Goal: Information Seeking & Learning: Understand process/instructions

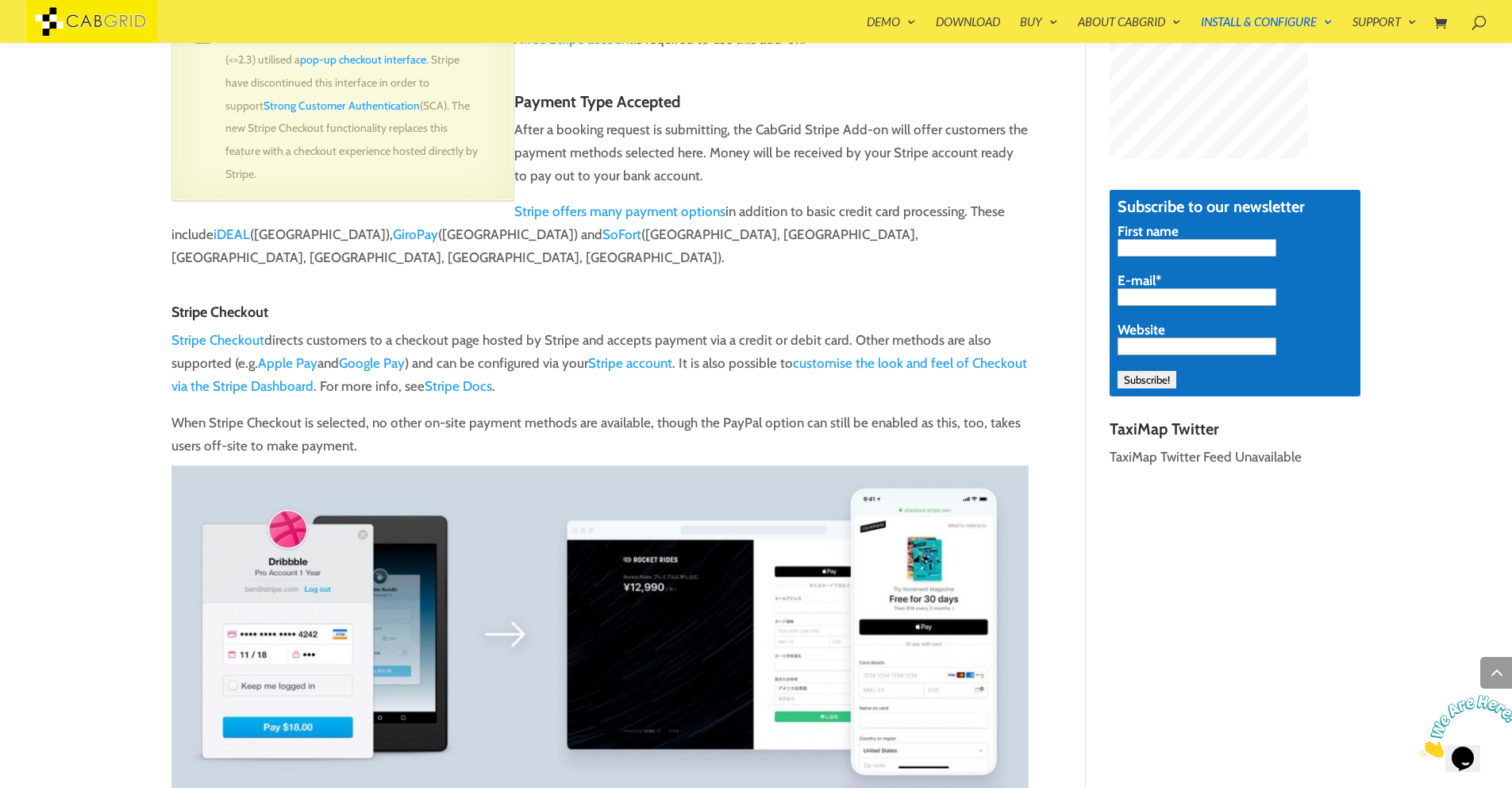
click at [429, 426] on p "When Stripe Checkout is selected, no other on-site payment methods are availabl…" at bounding box center [599, 618] width 857 height 412
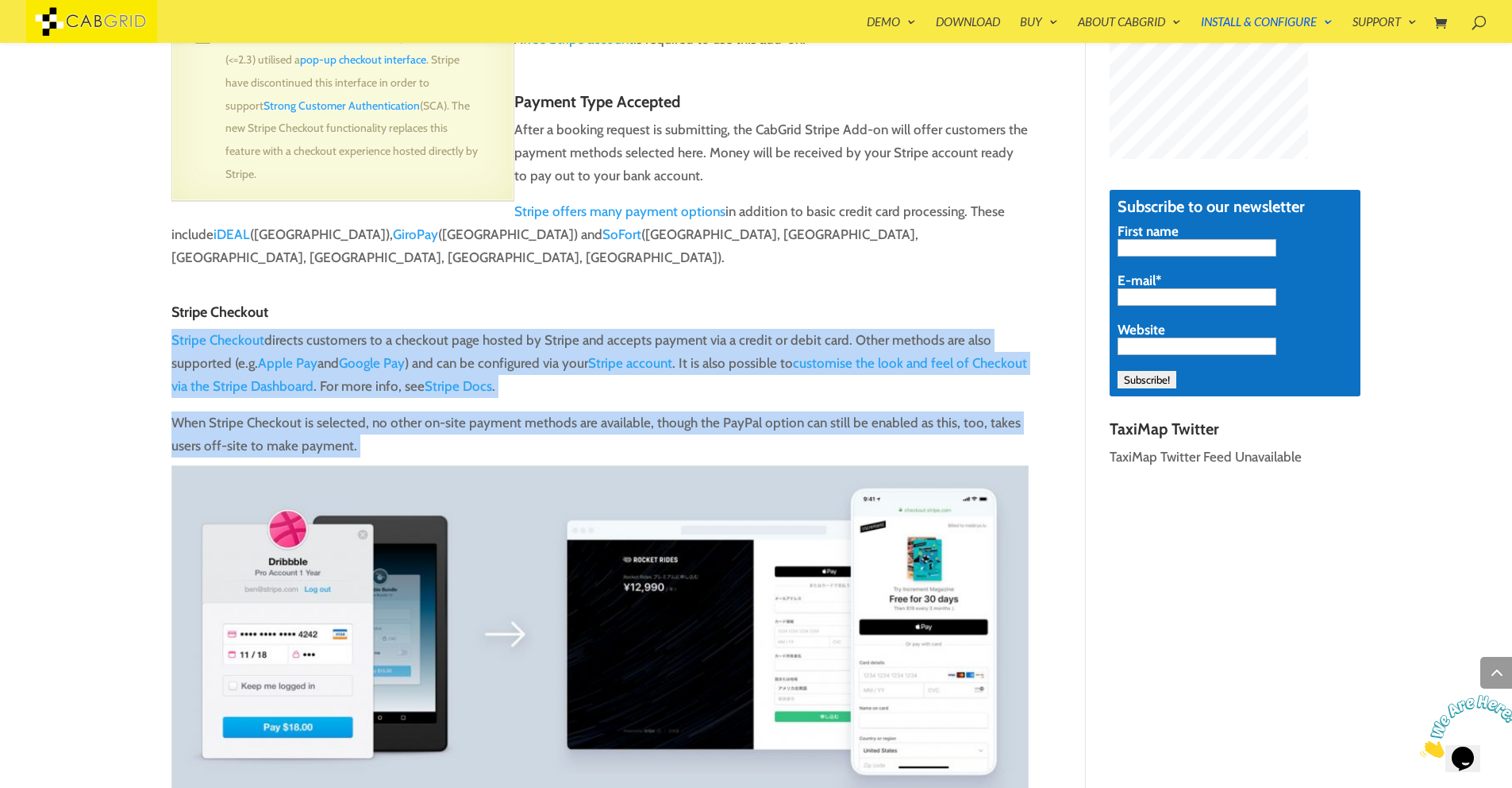
drag, startPoint x: 428, startPoint y: 425, endPoint x: 392, endPoint y: 290, distance: 139.7
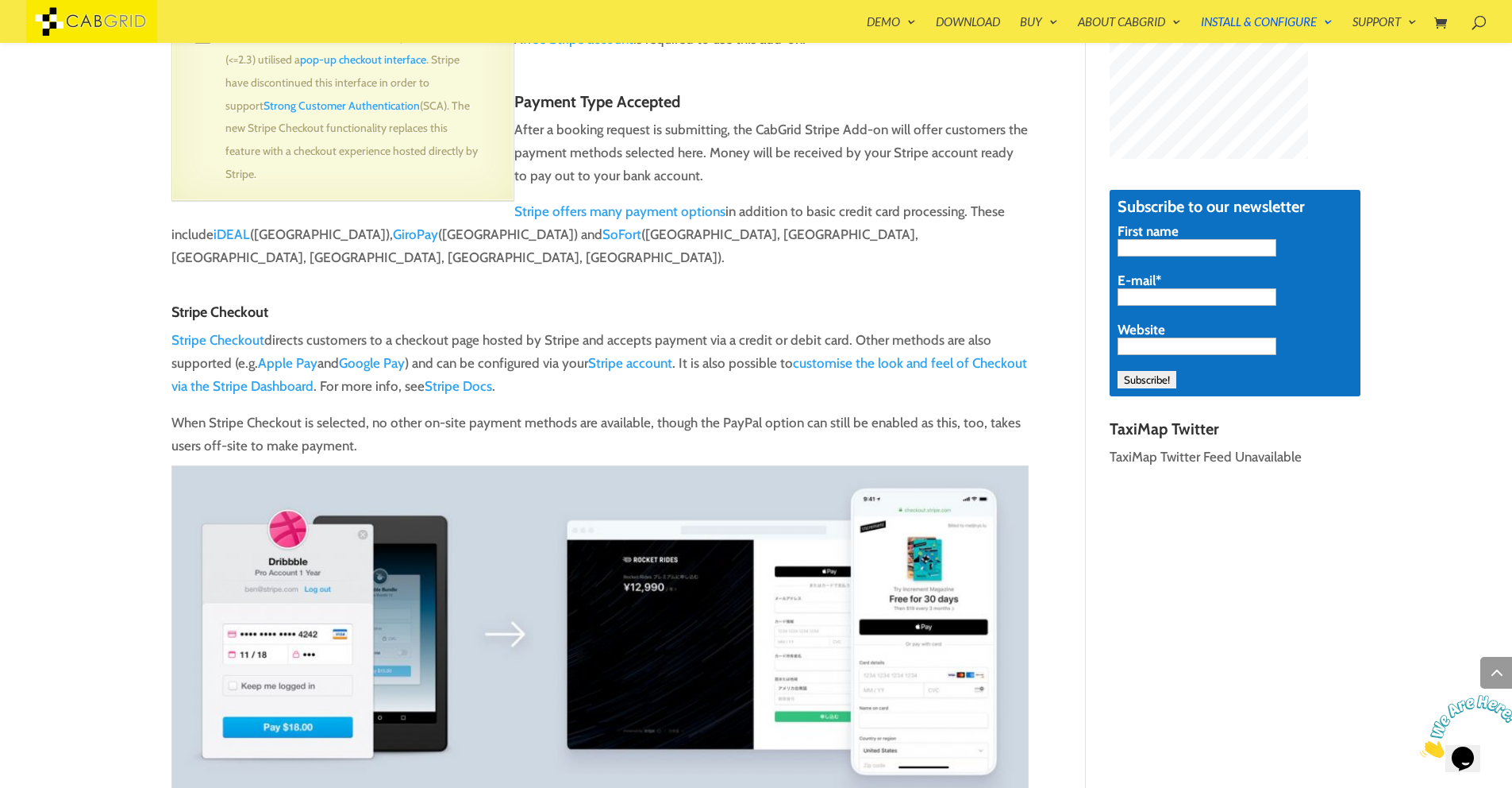
click at [508, 265] on link at bounding box center [599, 280] width 857 height 47
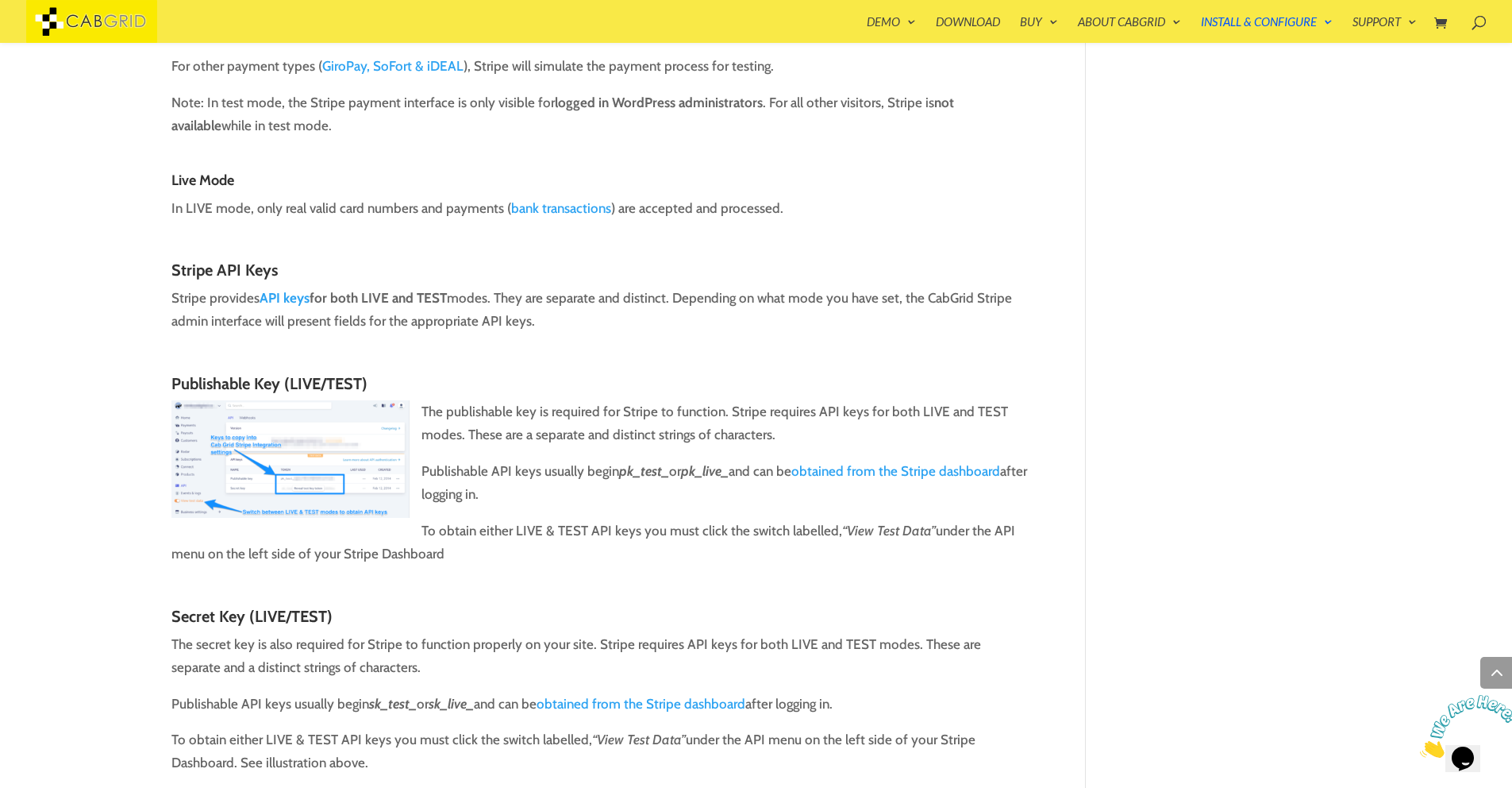
scroll to position [3430, 0]
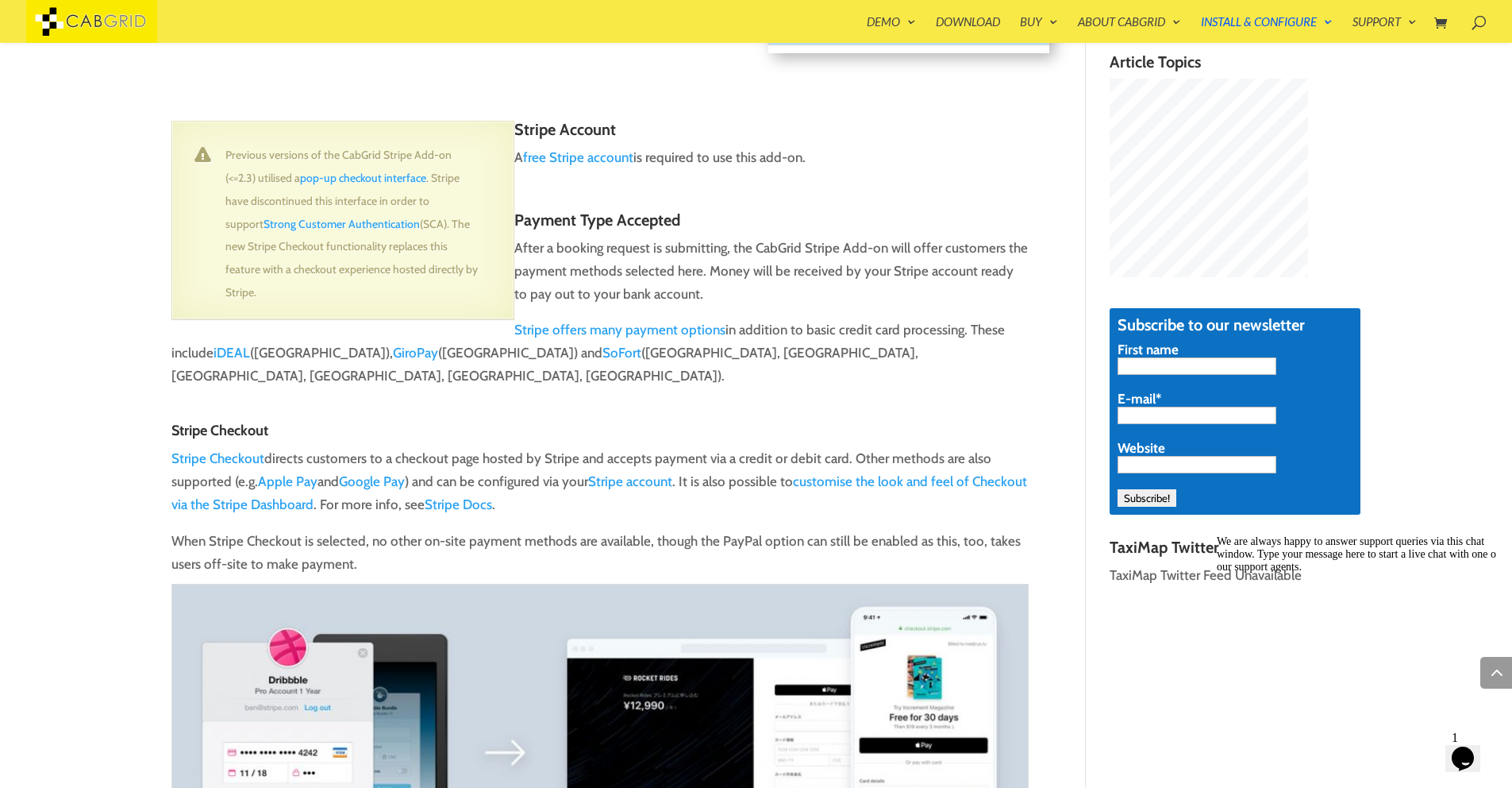
scroll to position [953, 0]
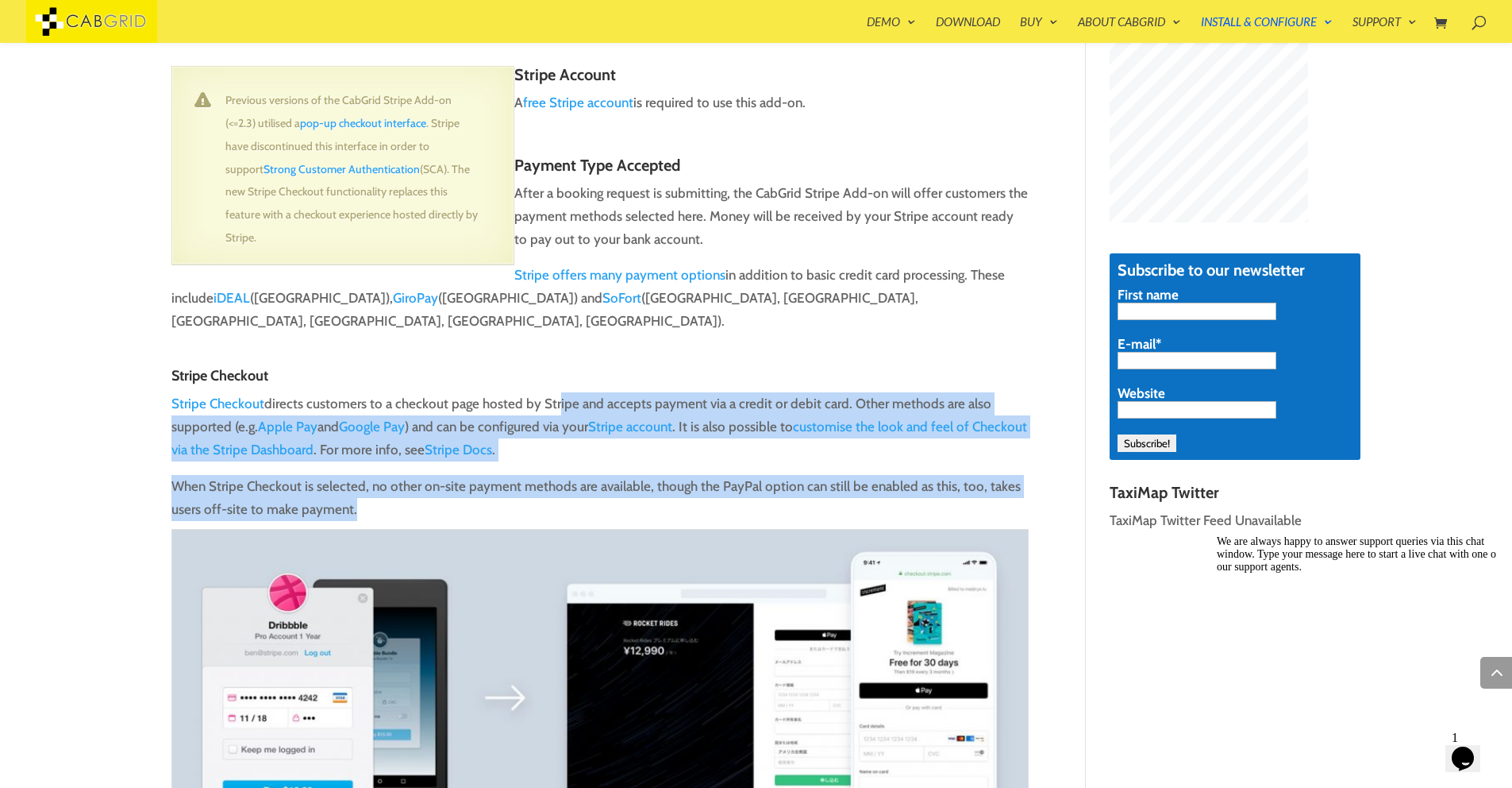
drag, startPoint x: 551, startPoint y: 377, endPoint x: 558, endPoint y: 493, distance: 116.2
click at [591, 484] on p "When Stripe Checkout is selected, no other on-site payment methods are availabl…" at bounding box center [599, 681] width 857 height 412
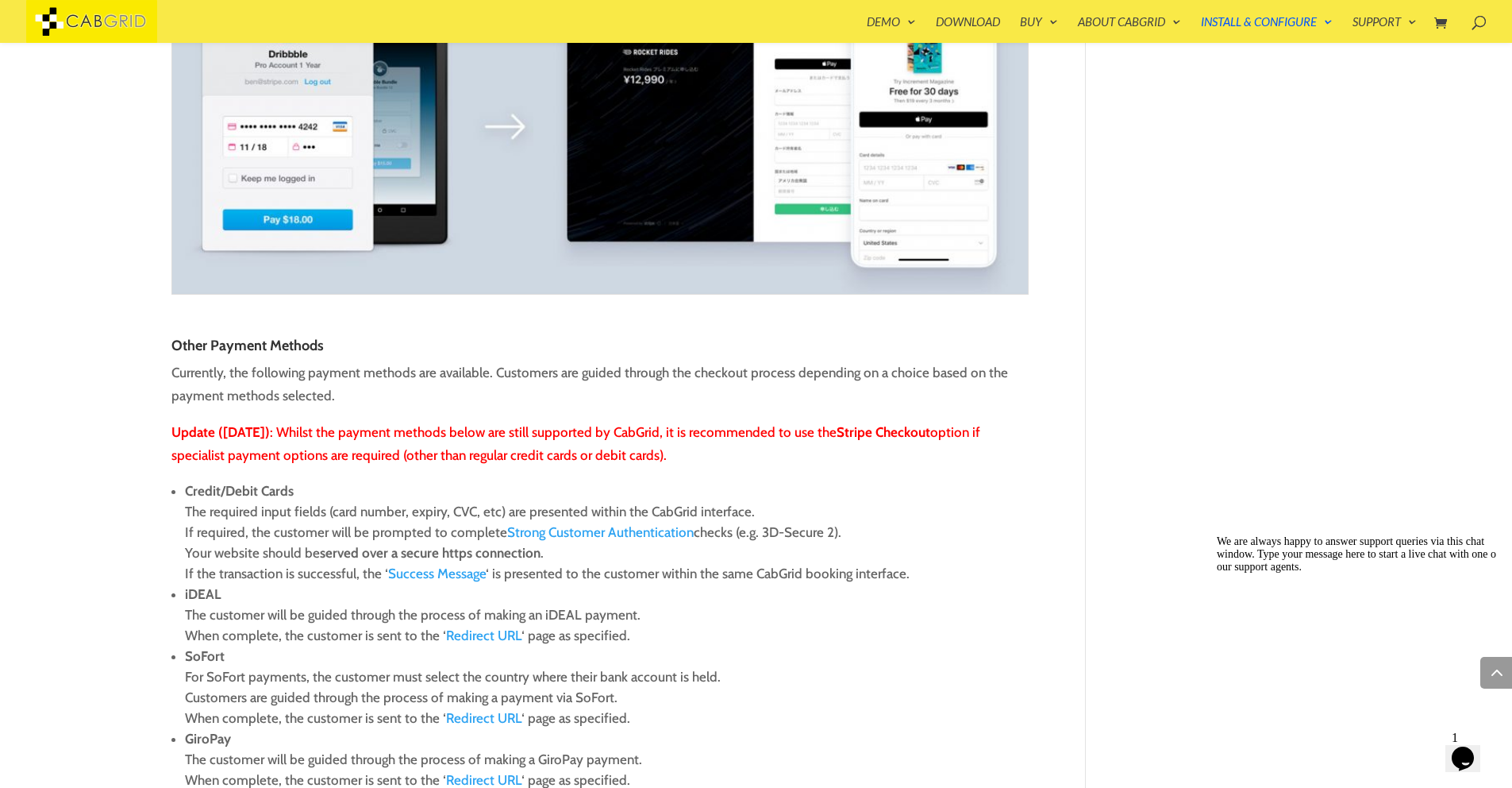
scroll to position [1524, 0]
drag, startPoint x: 372, startPoint y: 403, endPoint x: 667, endPoint y: 434, distance: 296.6
click at [667, 434] on p "Update (May 2024) : Whilst the payment methods below are still supported by Cab…" at bounding box center [599, 450] width 857 height 60
click at [723, 429] on p "Update (May 2024) : Whilst the payment methods below are still supported by Cab…" at bounding box center [599, 450] width 857 height 60
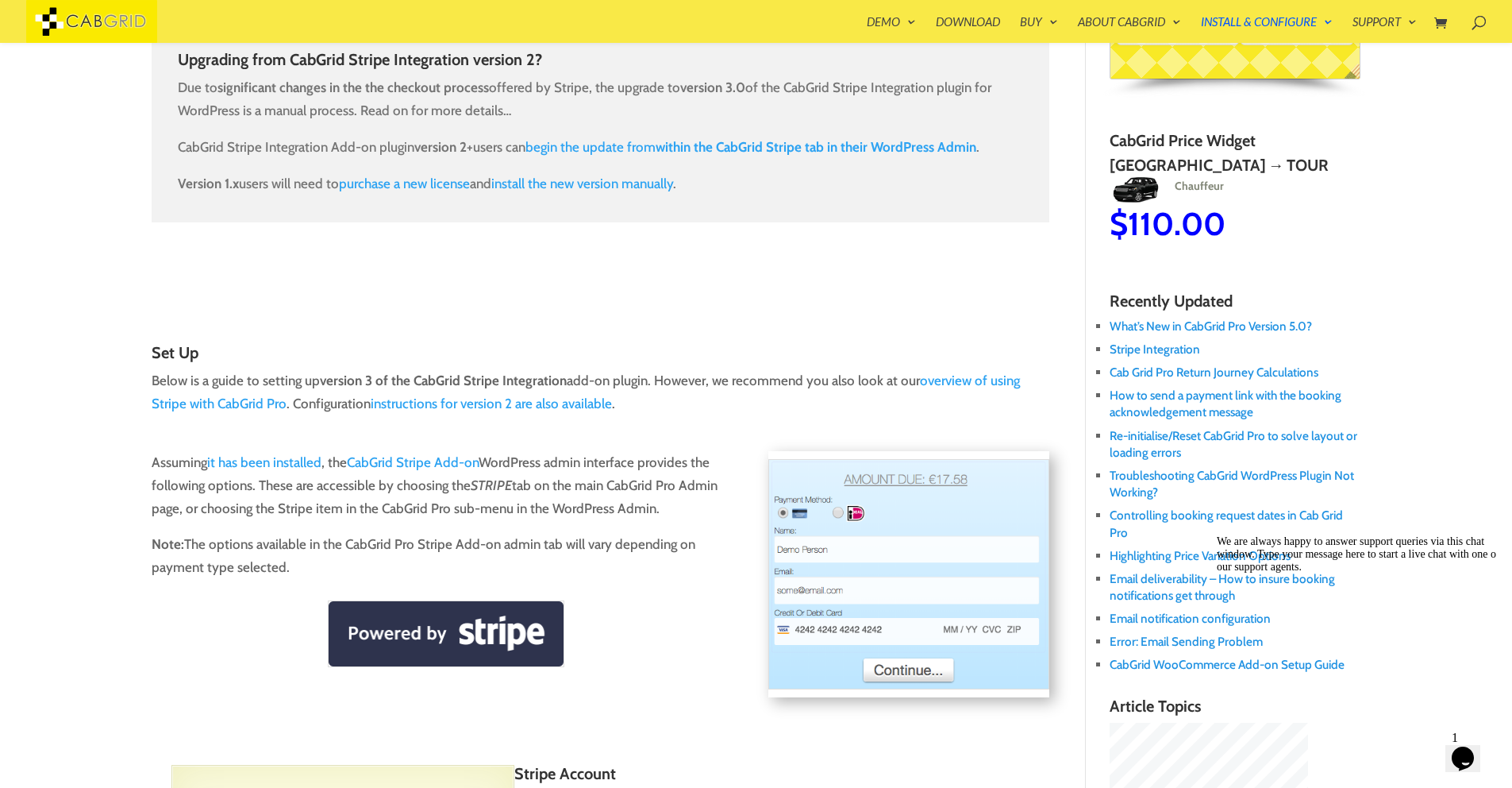
scroll to position [0, 0]
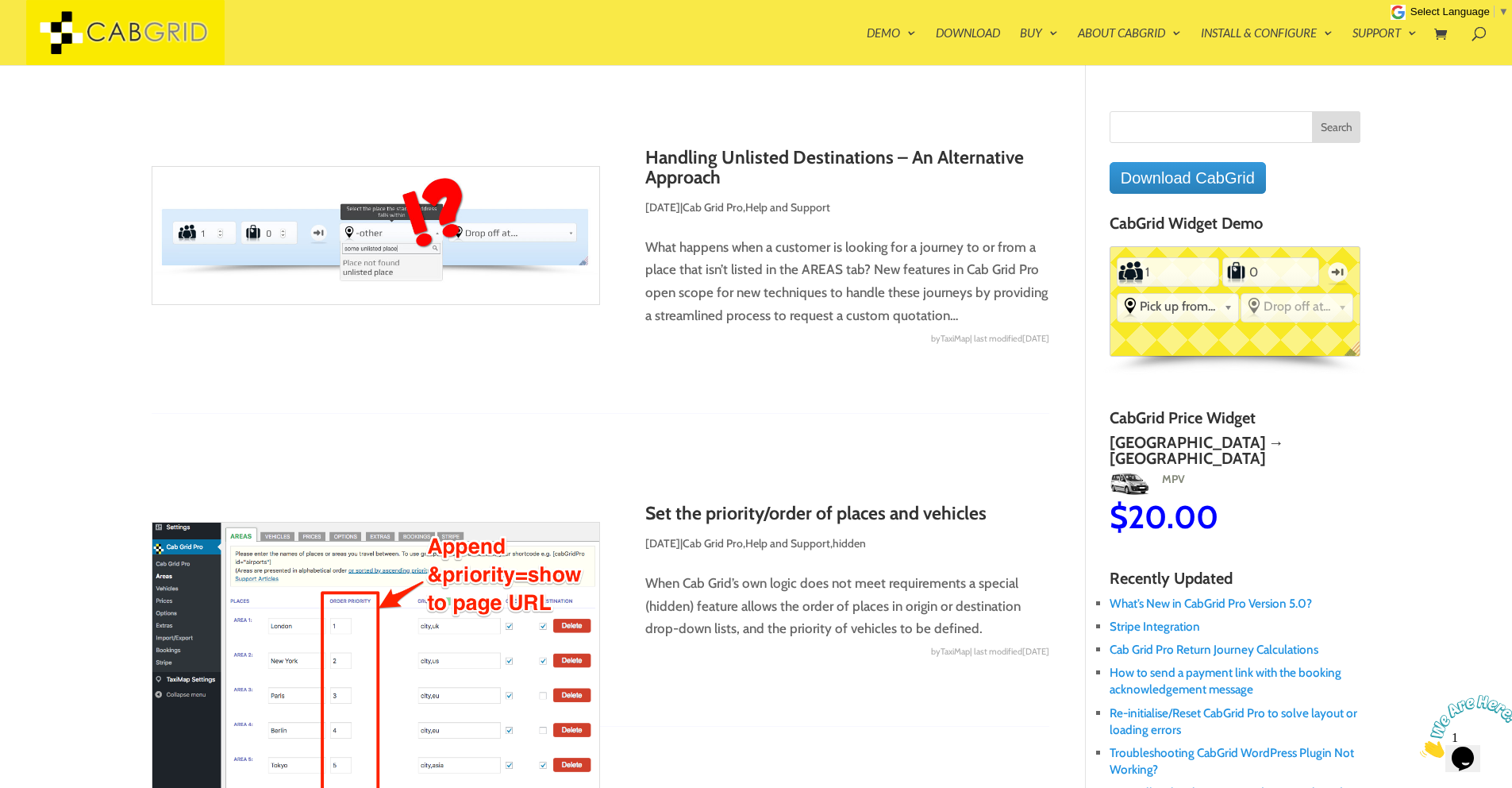
click at [1178, 226] on h4 "CabGrid Widget Demo" at bounding box center [1235, 227] width 252 height 25
click at [1204, 340] on div "Standard PEAK ACCOUNT Passengers 1 Luggage 0 One-way From Pick up from... Gatwi…" at bounding box center [1235, 302] width 252 height 111
click at [1239, 181] on link "Download CabGrid" at bounding box center [1187, 178] width 156 height 32
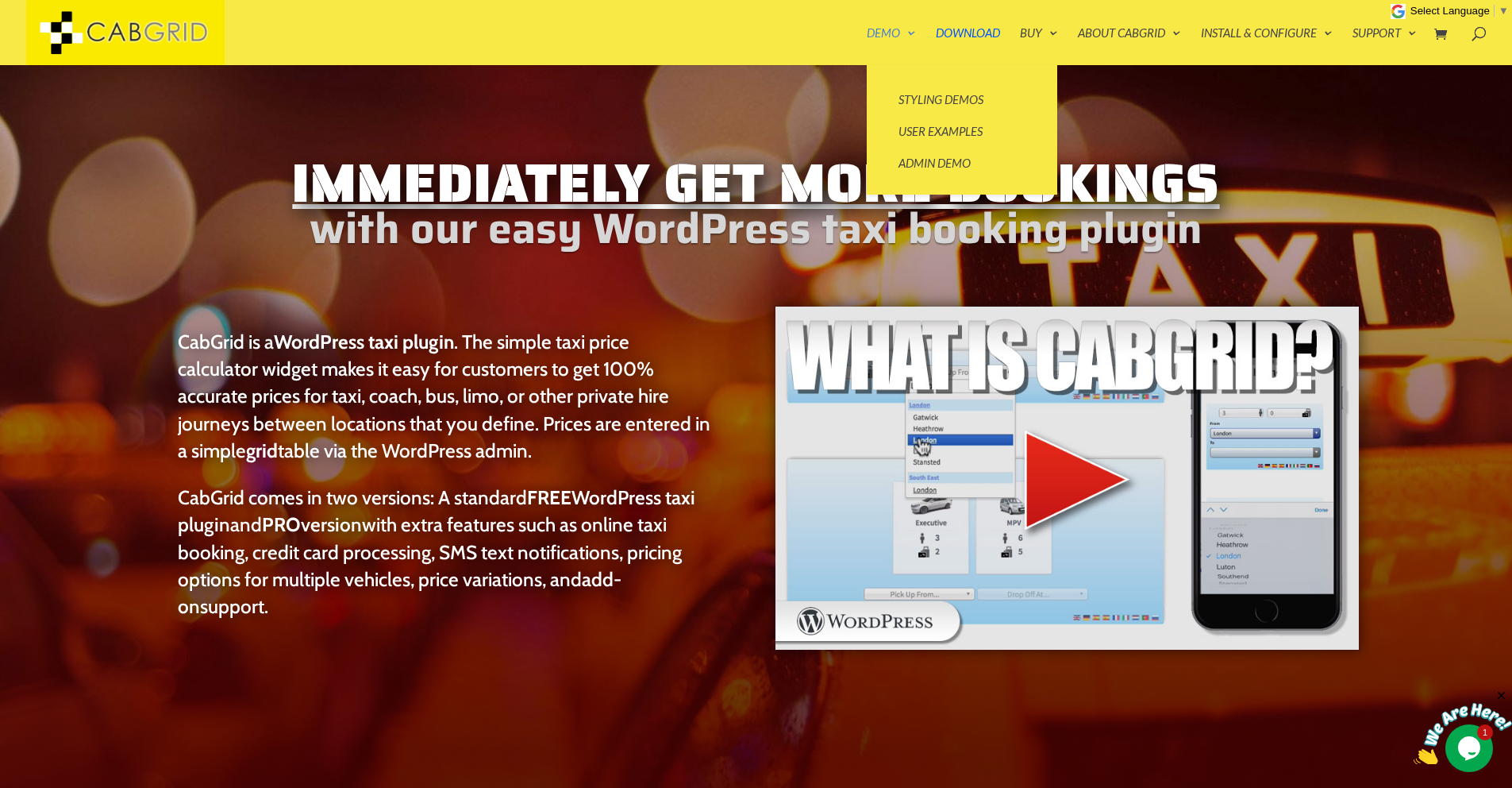
click at [901, 28] on link "Demo" at bounding box center [890, 46] width 49 height 38
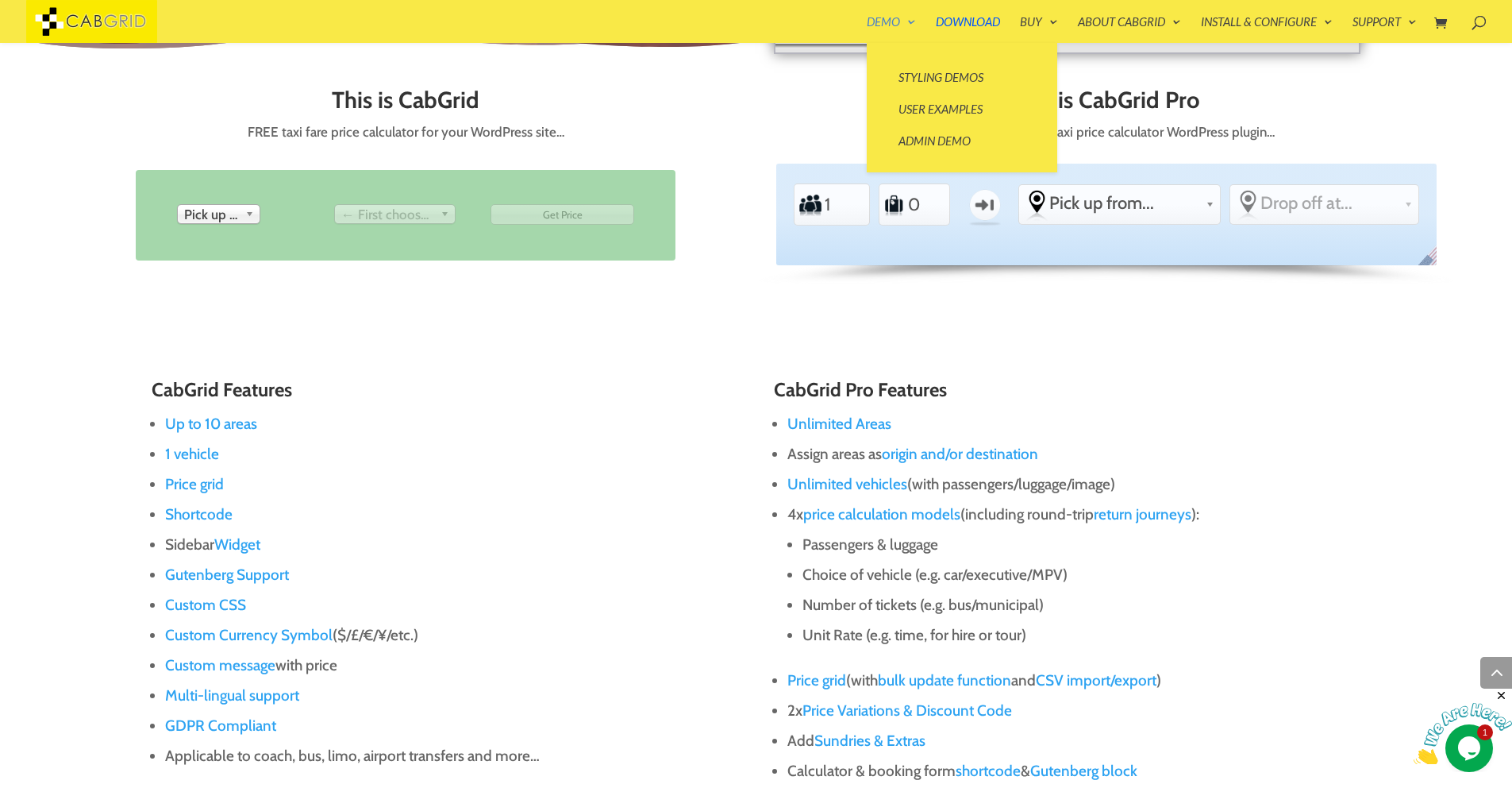
scroll to position [863, 0]
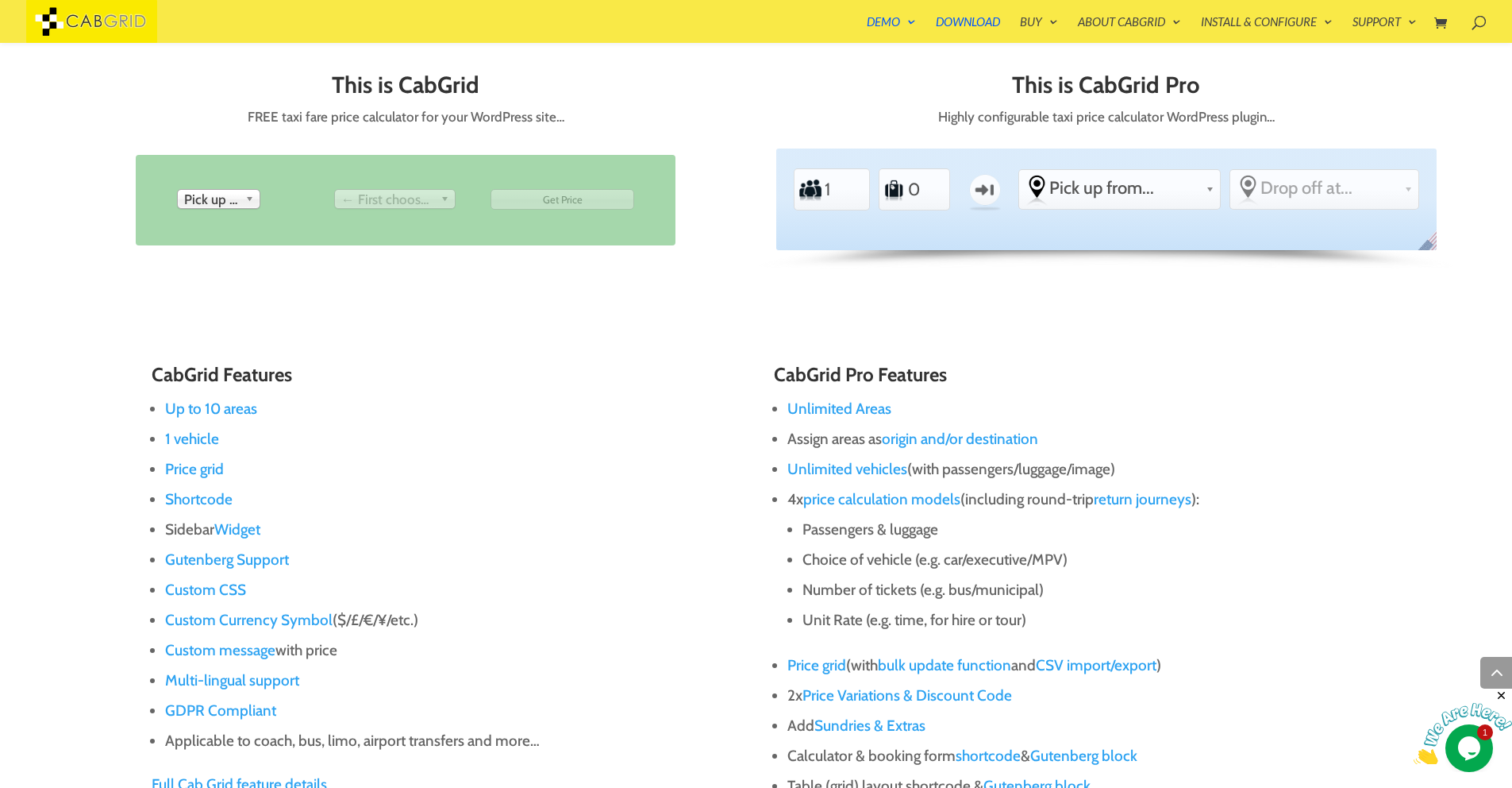
click at [572, 286] on div "This is CabGrid FREE taxi fare price calculator for your WordPress site… From P…" at bounding box center [756, 178] width 1361 height 274
click at [243, 202] on link "Pick up from" at bounding box center [218, 199] width 83 height 20
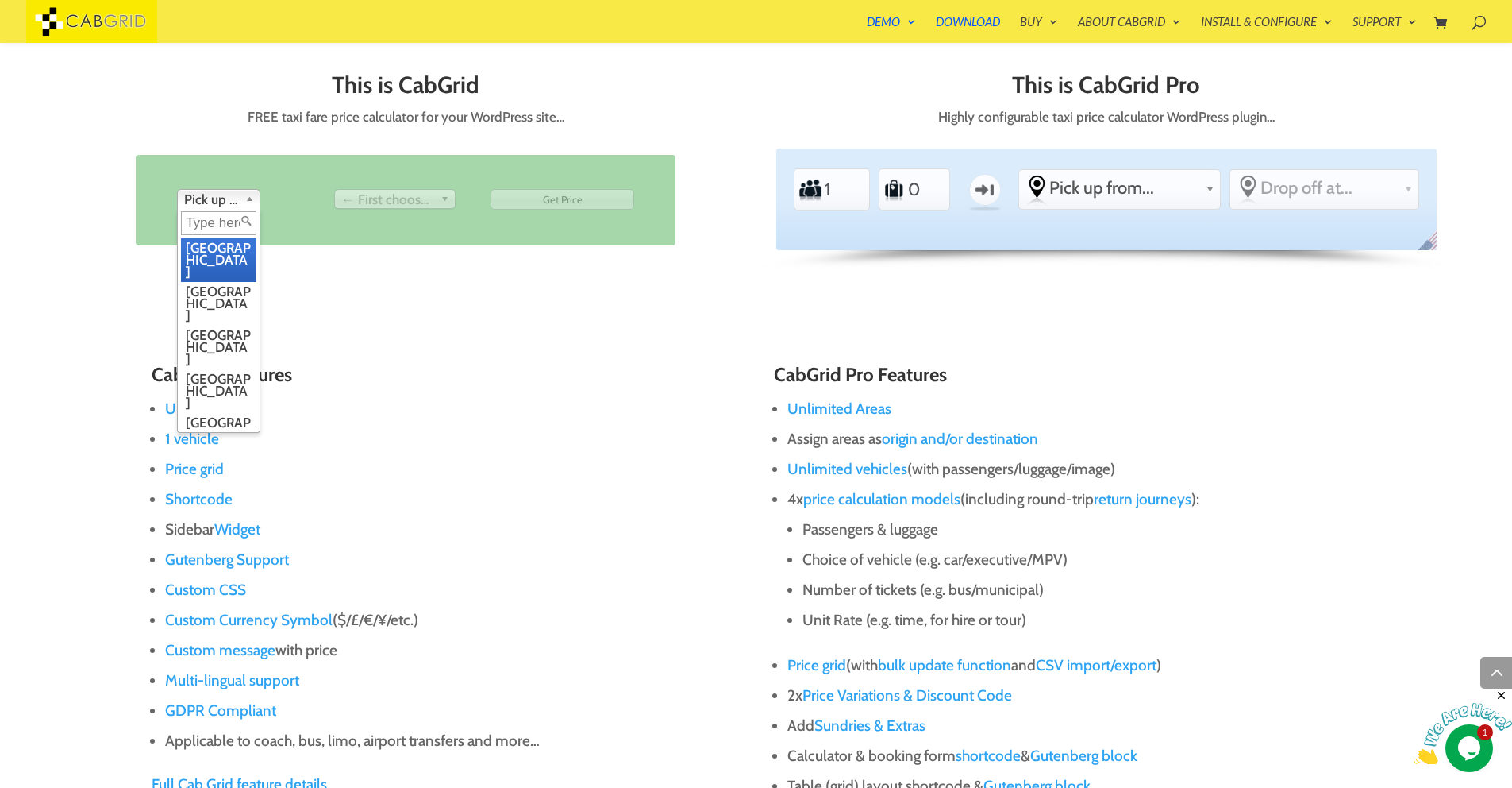
click at [243, 202] on link "Pick up from" at bounding box center [218, 199] width 83 height 20
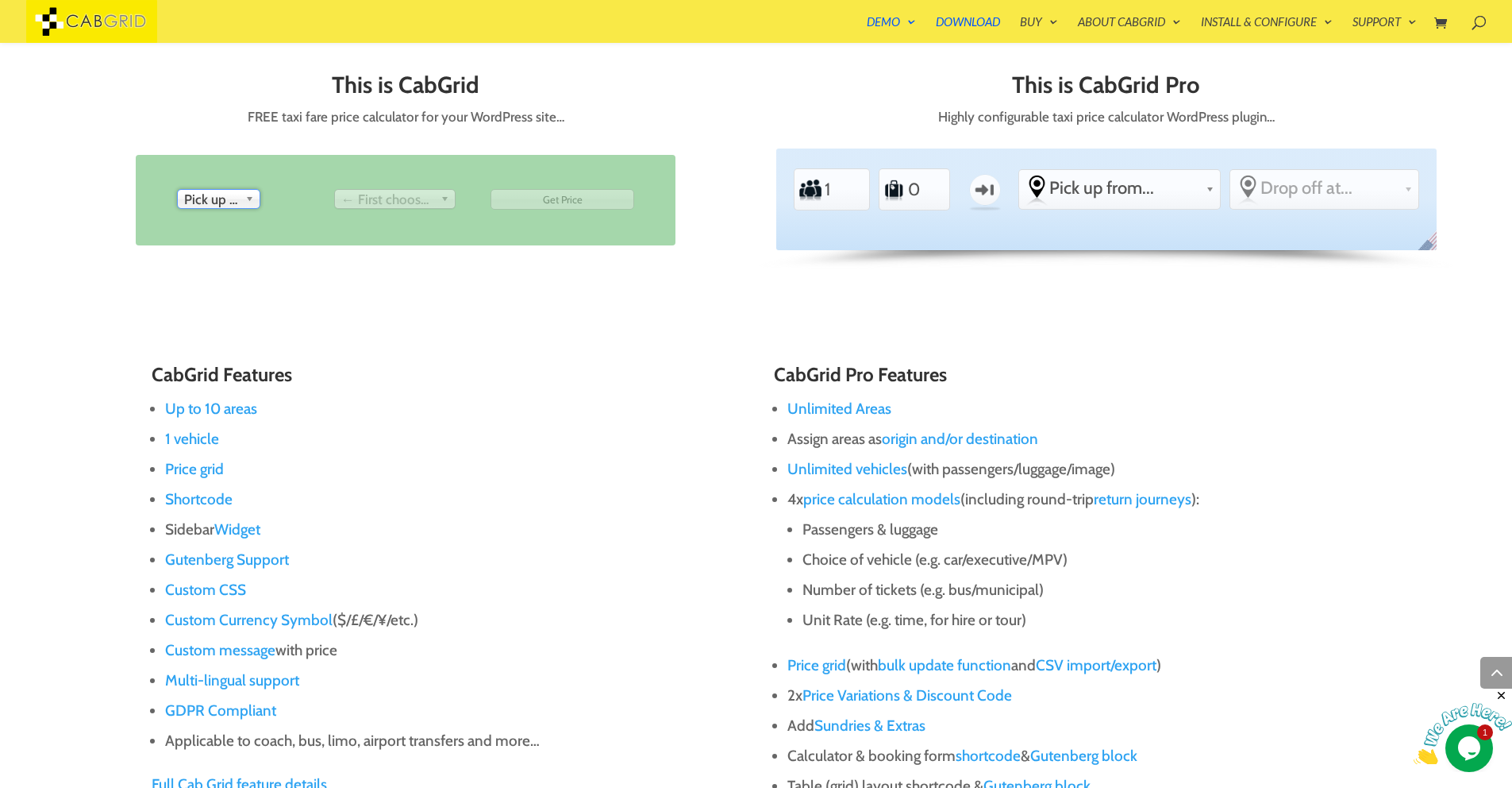
click at [429, 203] on span "← First choose pick up" at bounding box center [388, 199] width 93 height 19
click at [819, 195] on label "Passengers" at bounding box center [811, 189] width 25 height 35
click at [823, 195] on input "1" at bounding box center [842, 189] width 38 height 36
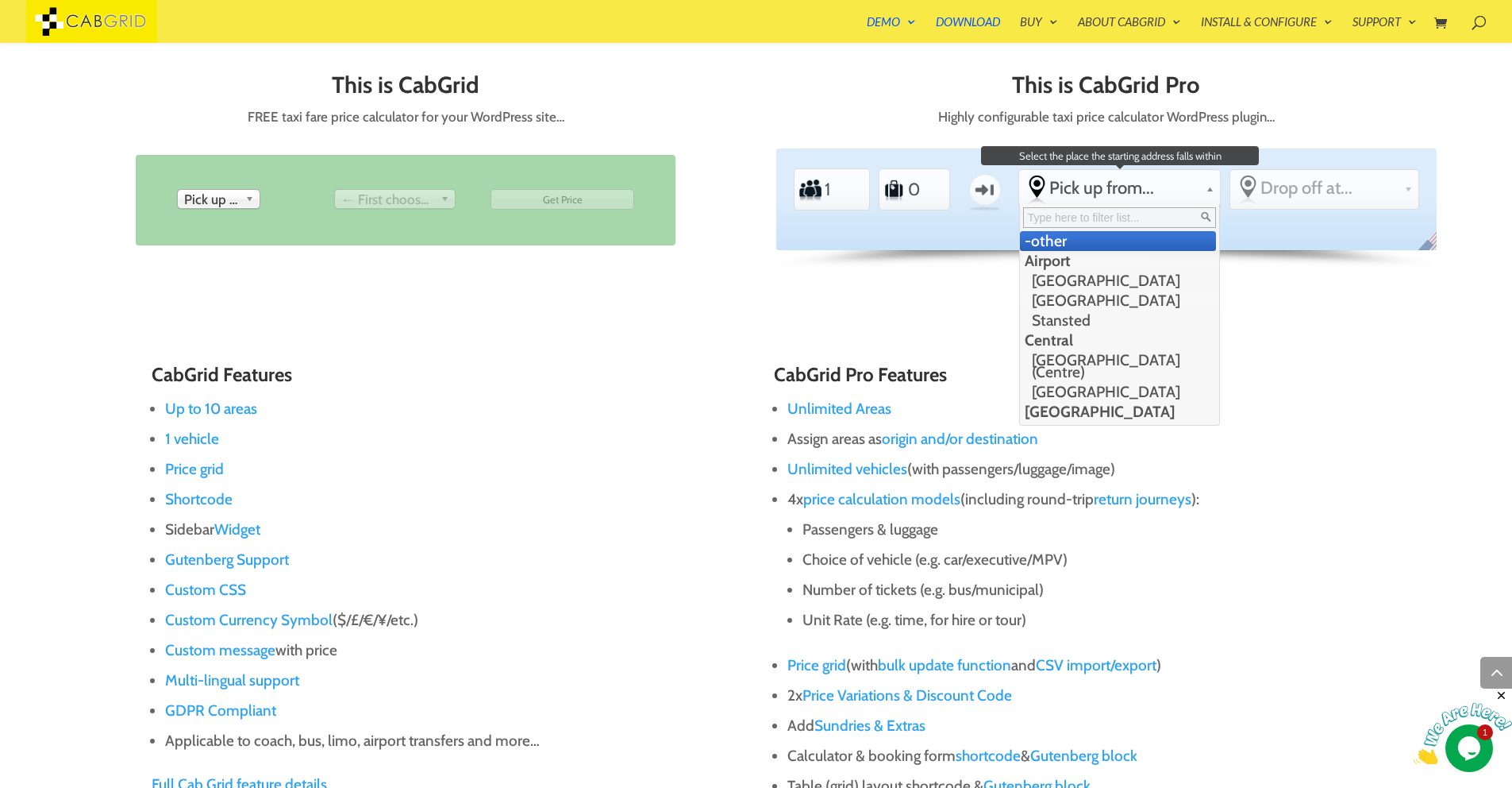
click at [1064, 204] on div "Pick up from... -other Airport Gatwick Airport Heathrow Airport Stansted Centra…" at bounding box center [1119, 187] width 201 height 36
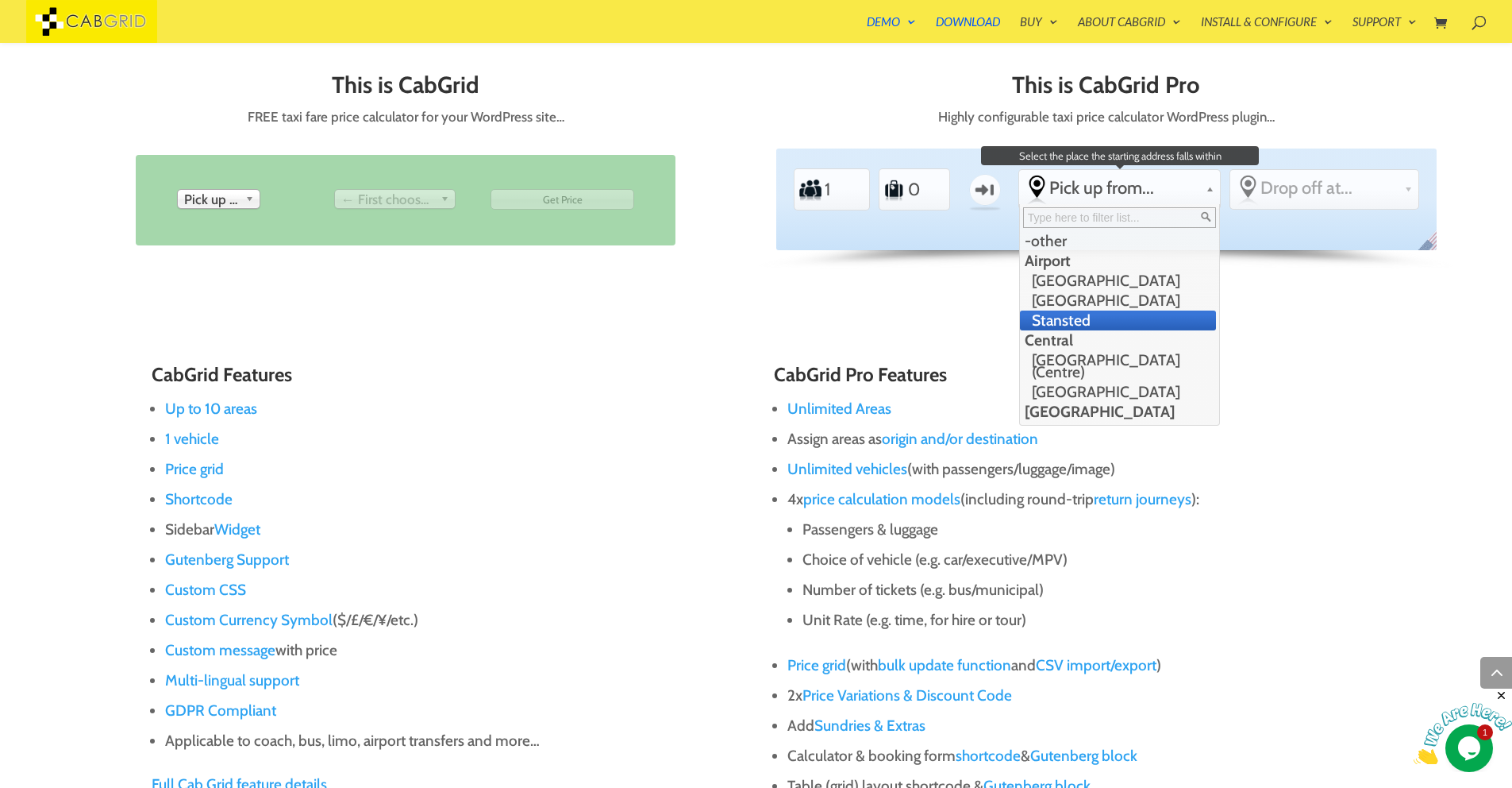
scroll to position [286, 0]
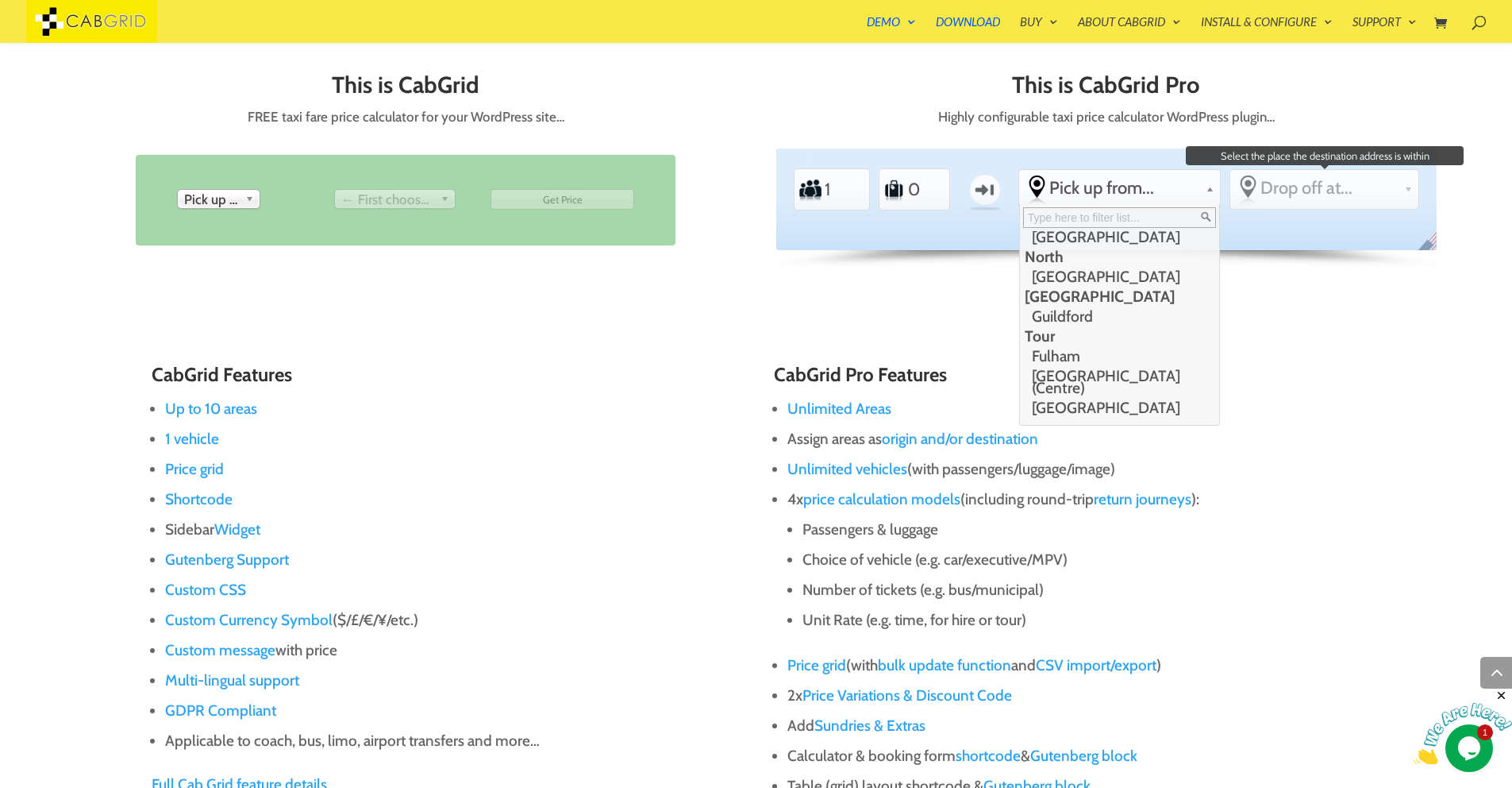
click at [1314, 179] on span "Drop off at..." at bounding box center [1329, 187] width 137 height 21
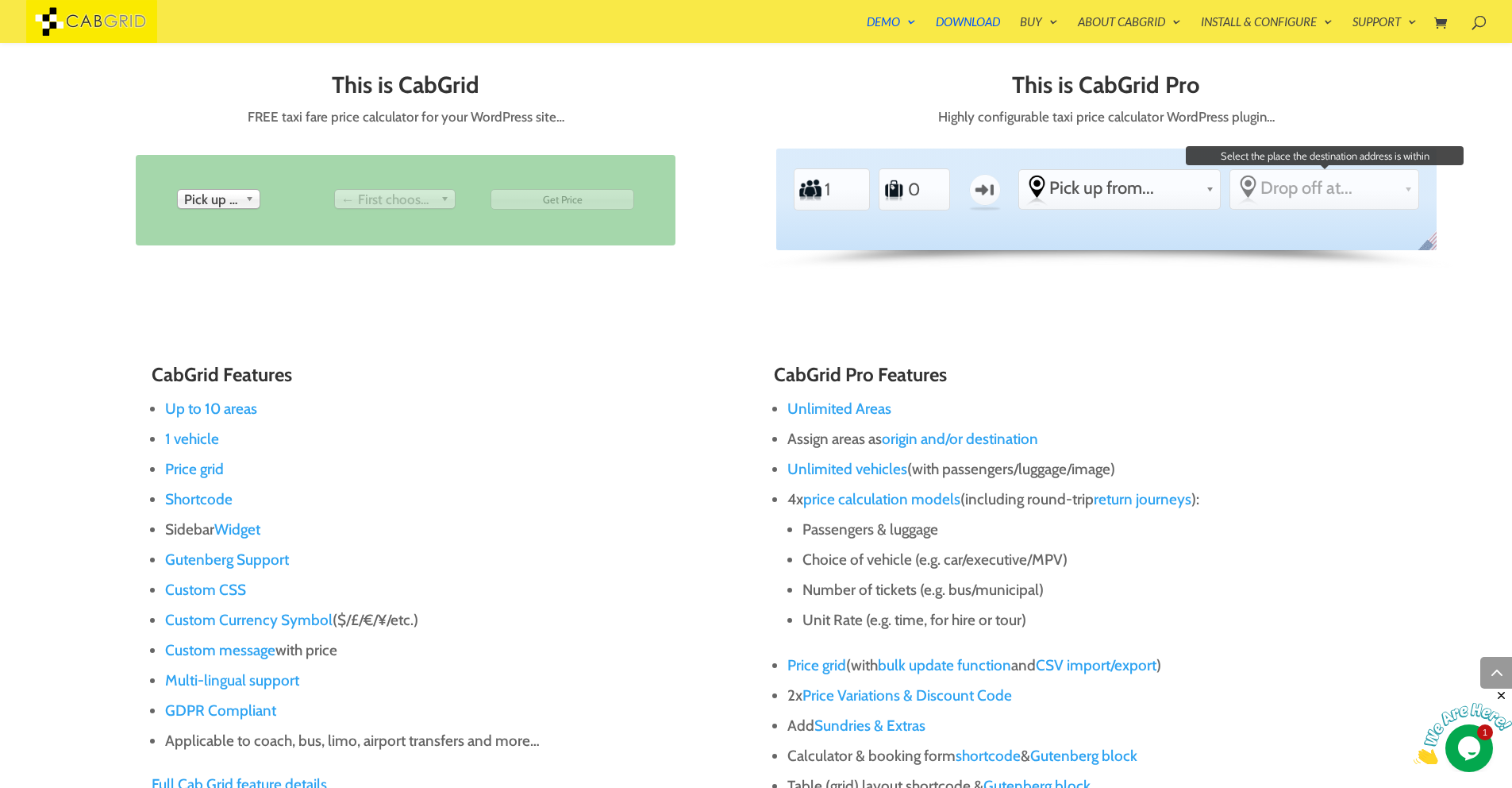
click at [1318, 187] on span "Drop off at..." at bounding box center [1329, 187] width 137 height 21
click at [1302, 249] on div "Standard PEAK ACCOUNT Passengers 1 Luggage 0 One-way From Pick up from... -othe…" at bounding box center [1106, 198] width 660 height 101
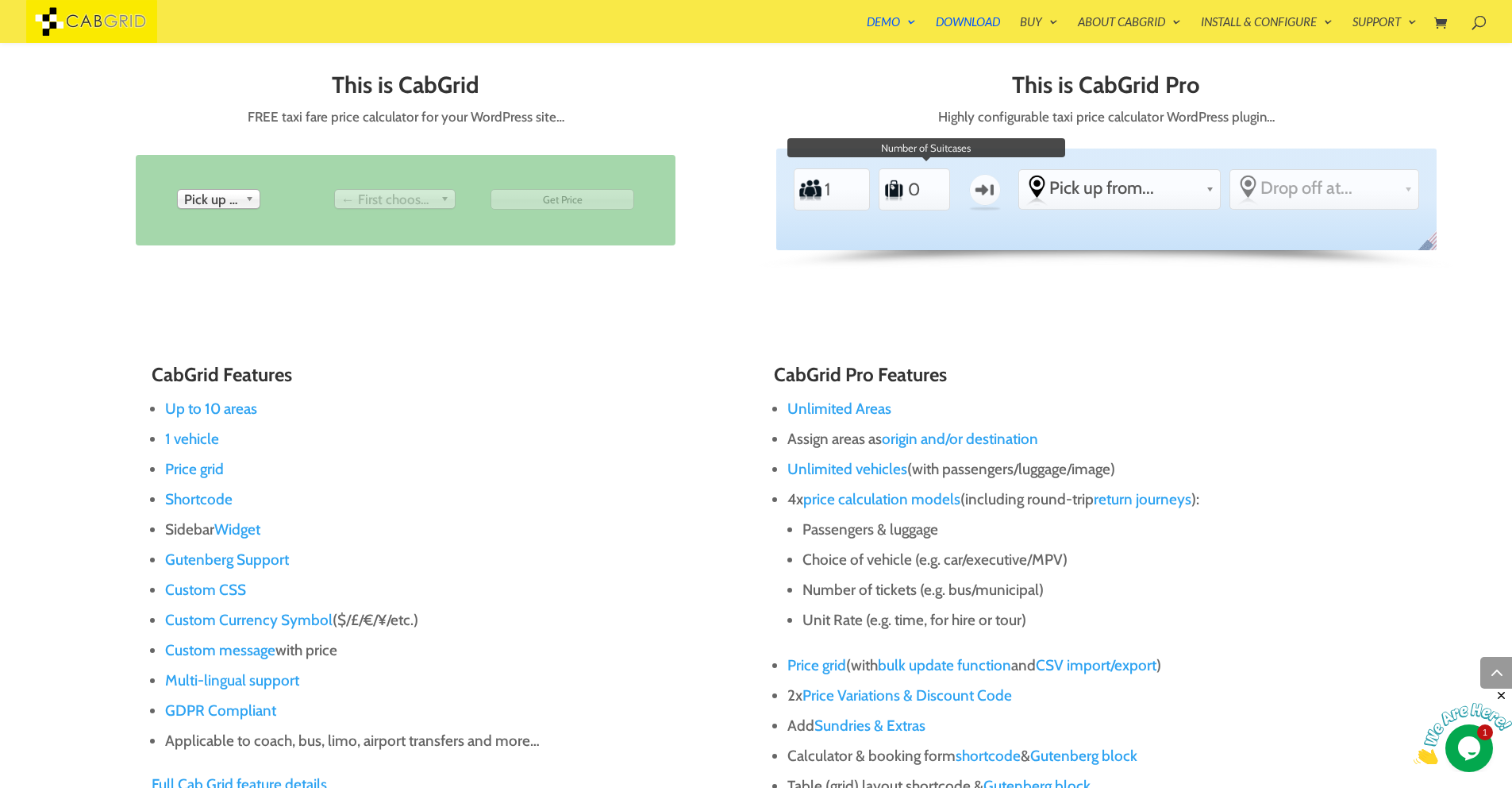
click at [911, 192] on input "0" at bounding box center [925, 189] width 38 height 36
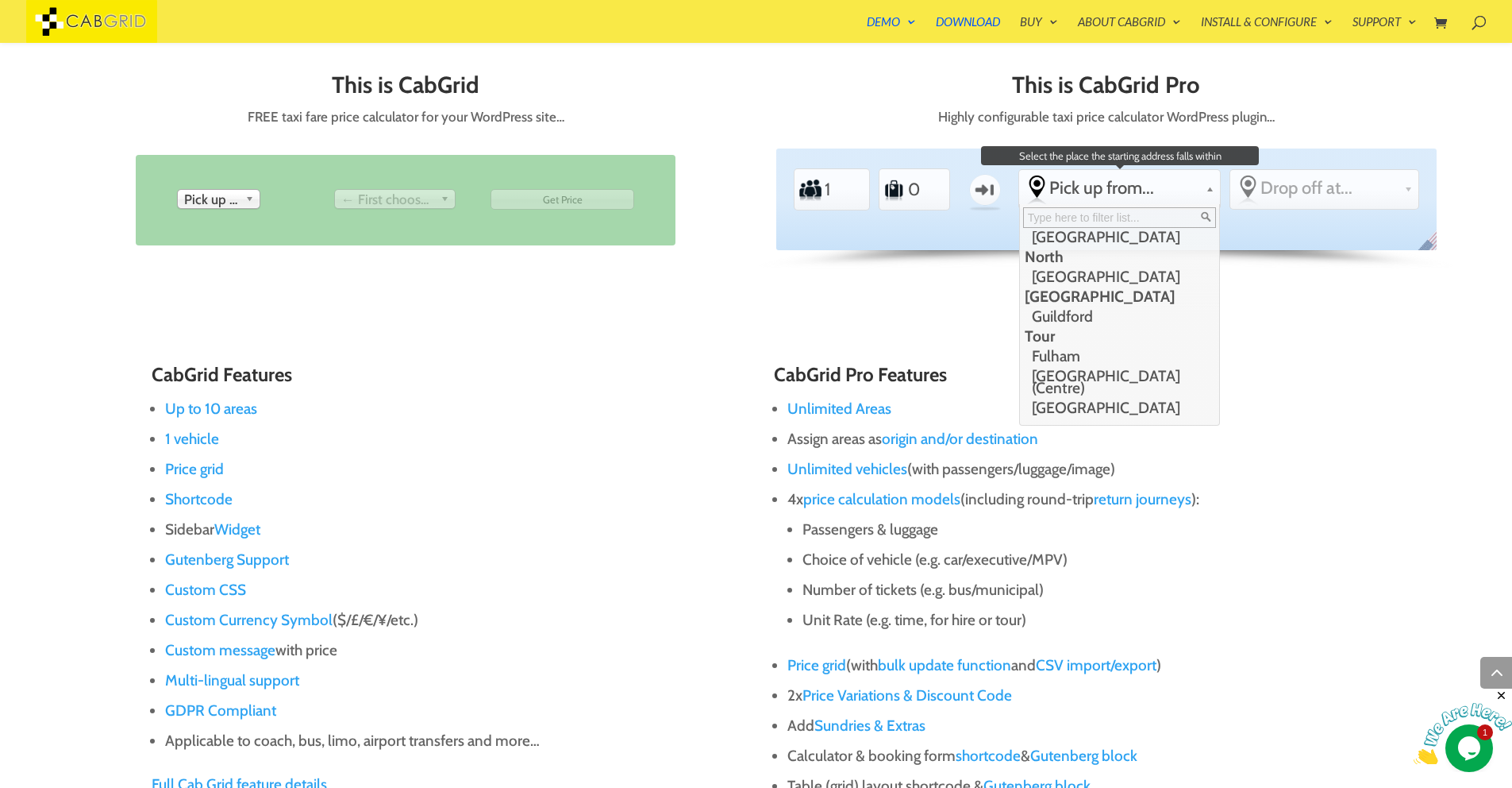
scroll to position [0, 0]
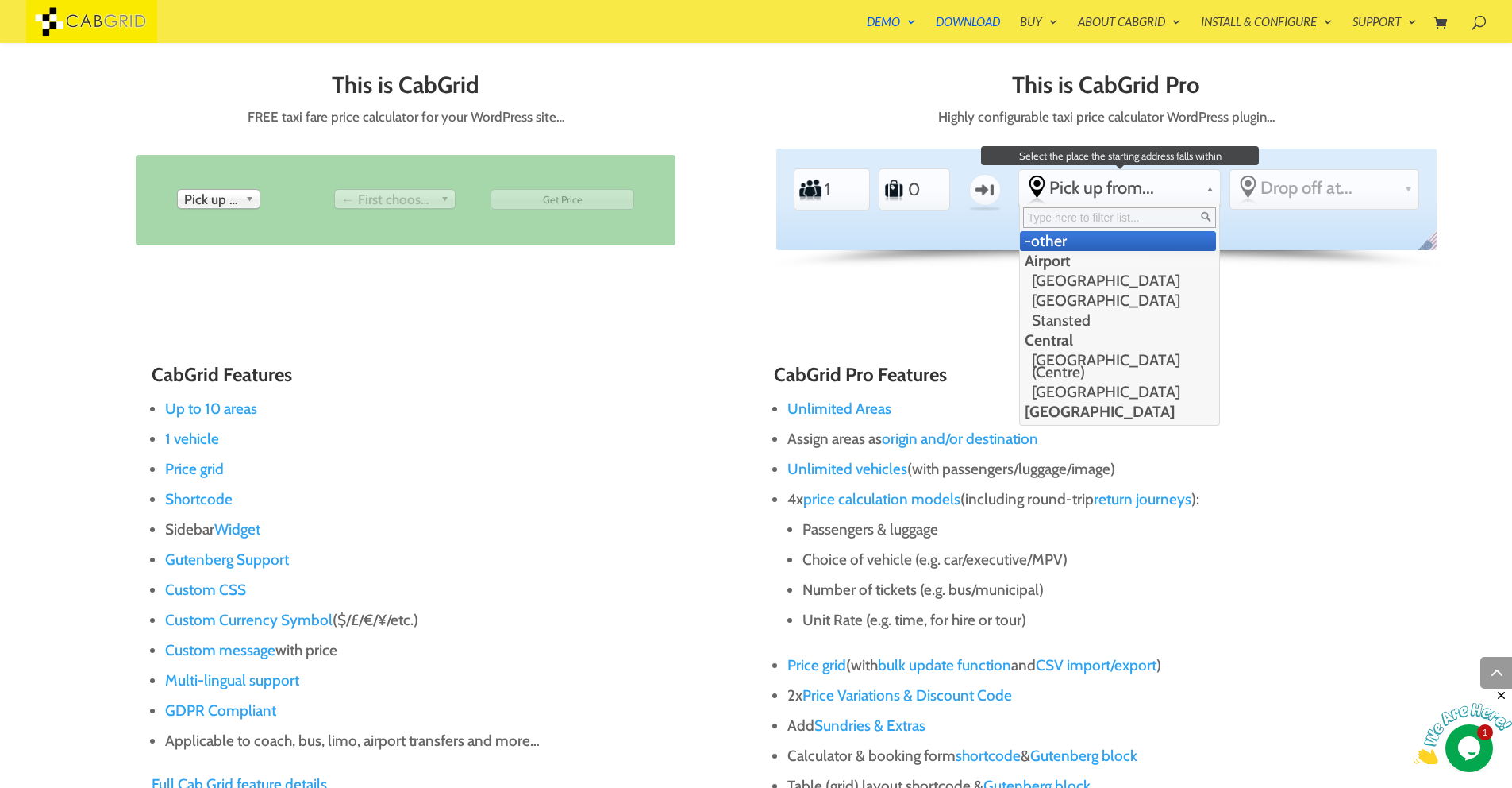
click at [1096, 195] on span "Pick up from..." at bounding box center [1124, 187] width 150 height 21
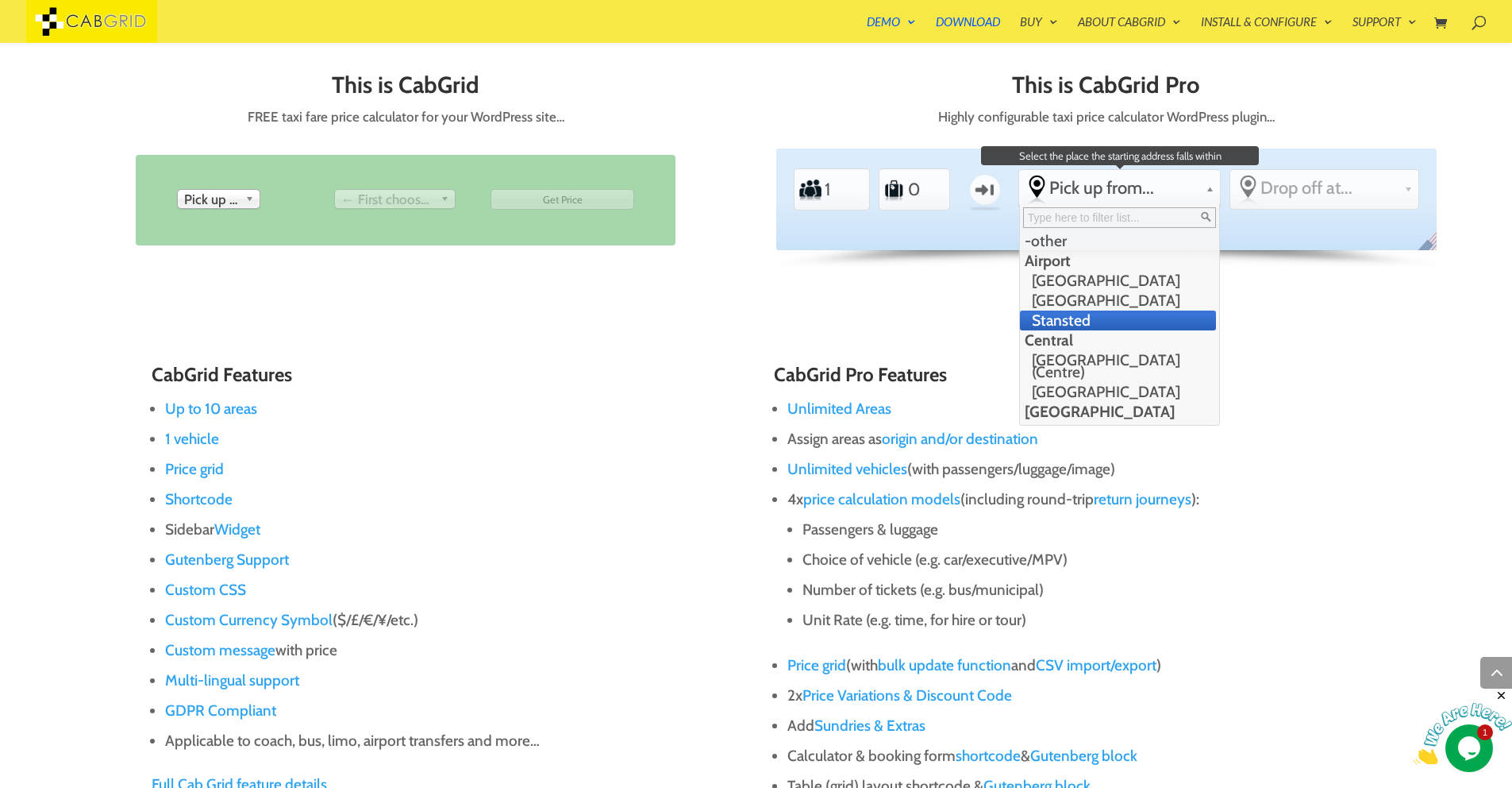
scroll to position [286, 0]
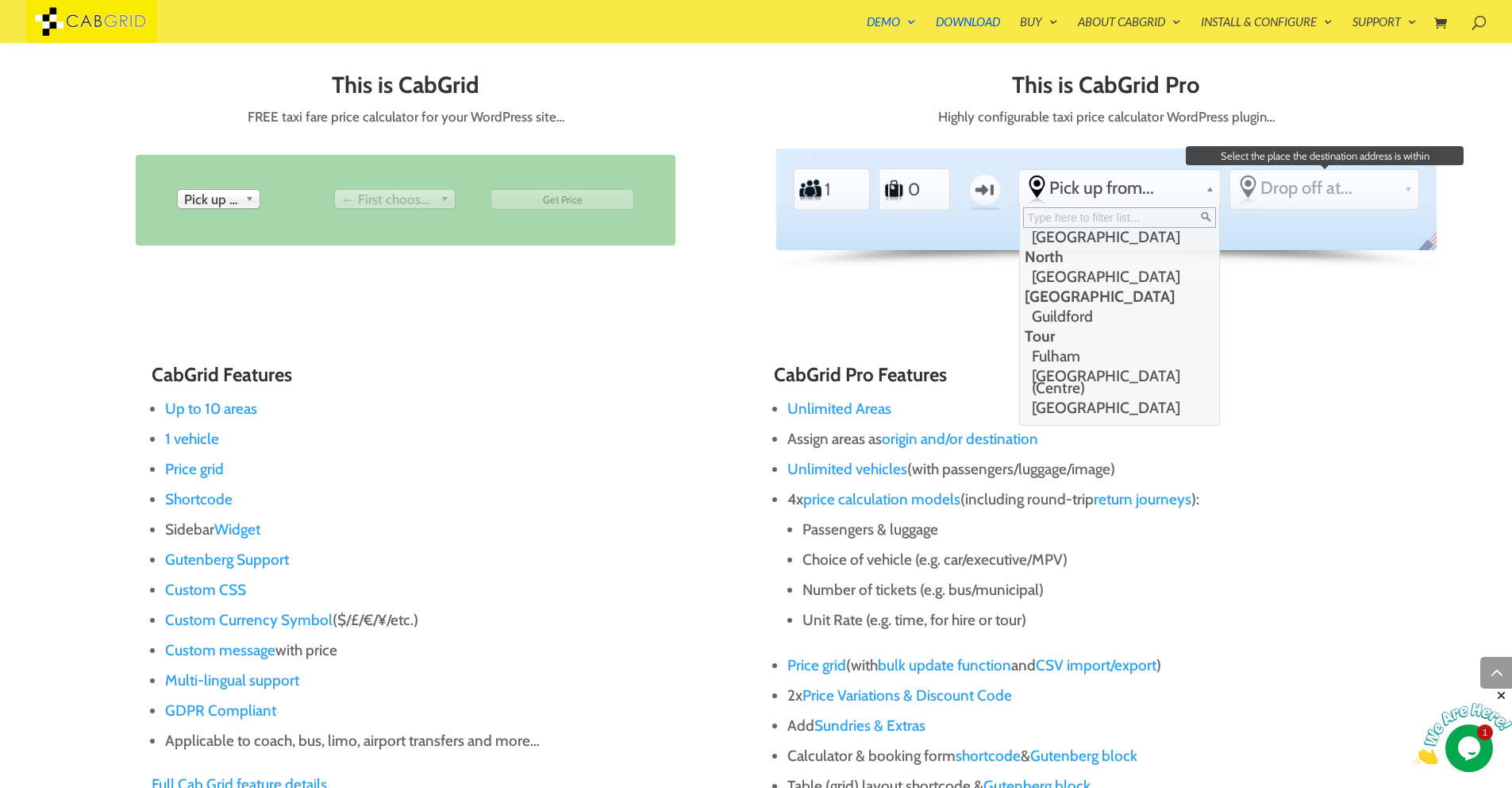
click at [1343, 184] on span "Drop off at..." at bounding box center [1329, 187] width 137 height 21
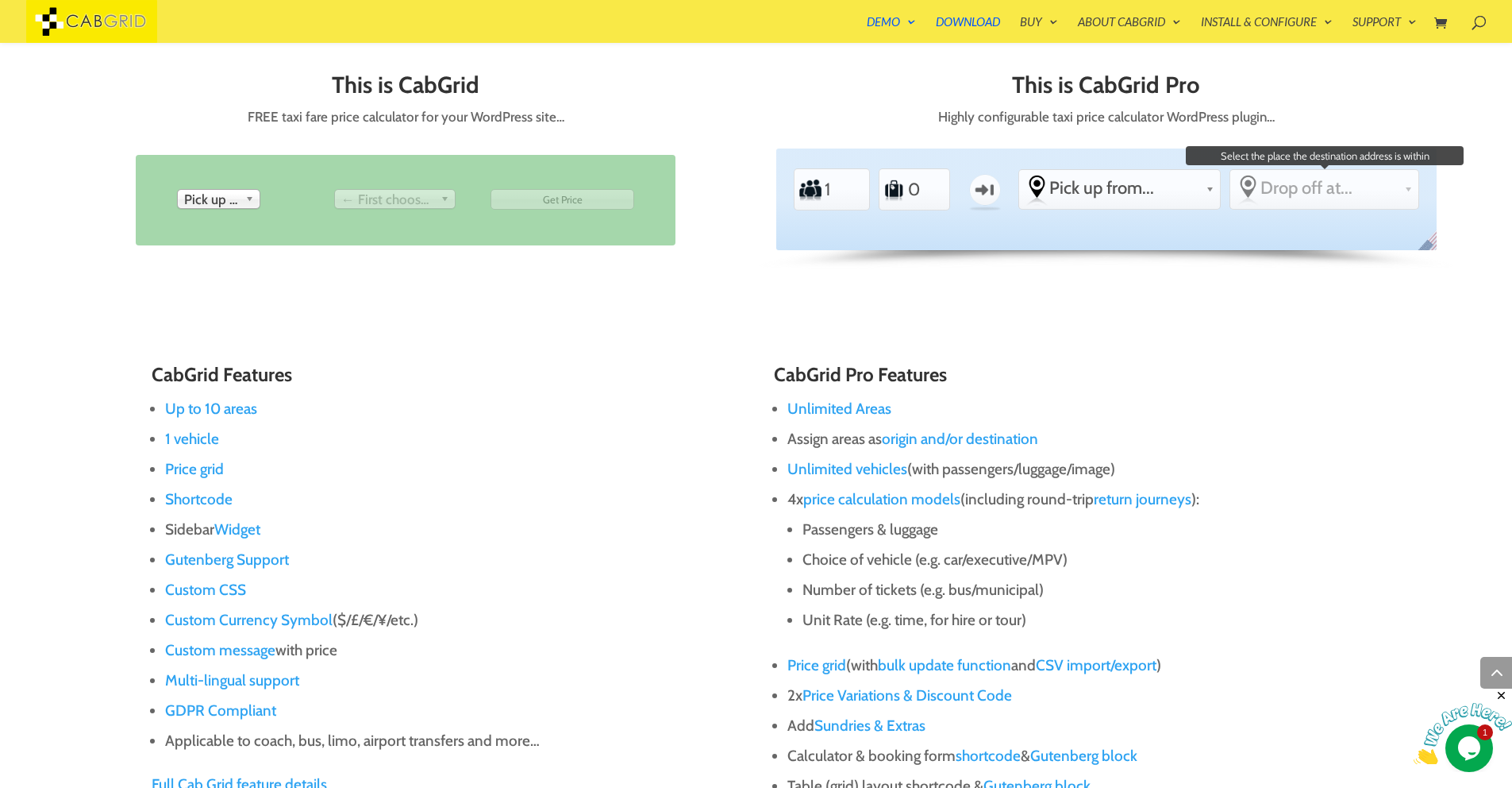
click at [1343, 195] on span "Drop off at..." at bounding box center [1329, 187] width 137 height 21
